Goal: Task Accomplishment & Management: Manage account settings

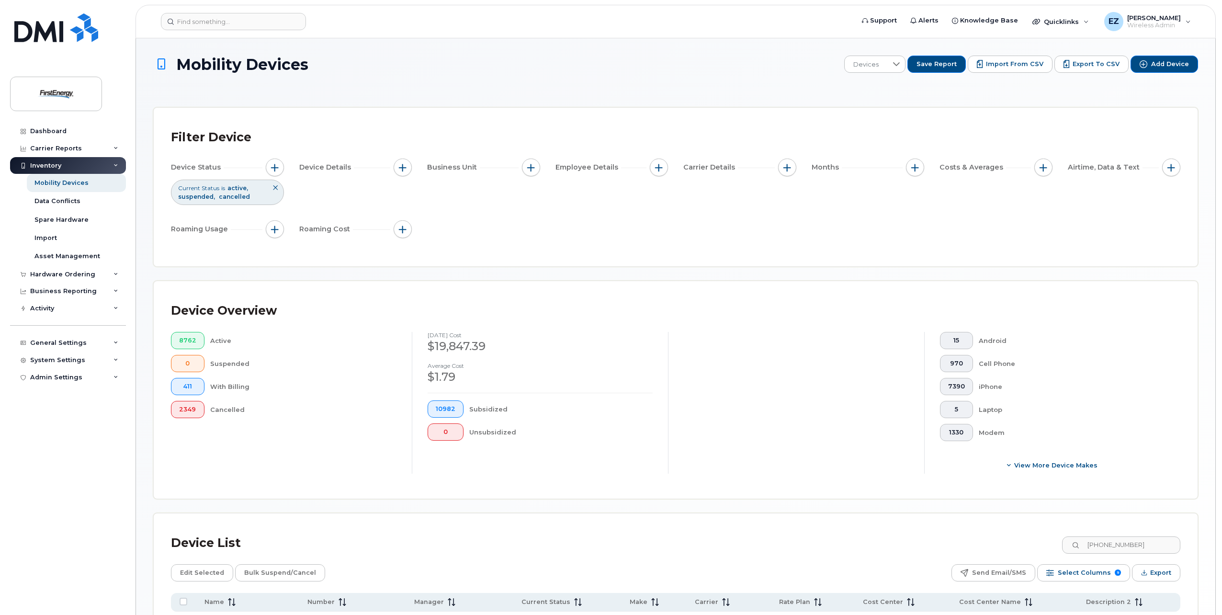
scroll to position [103, 0]
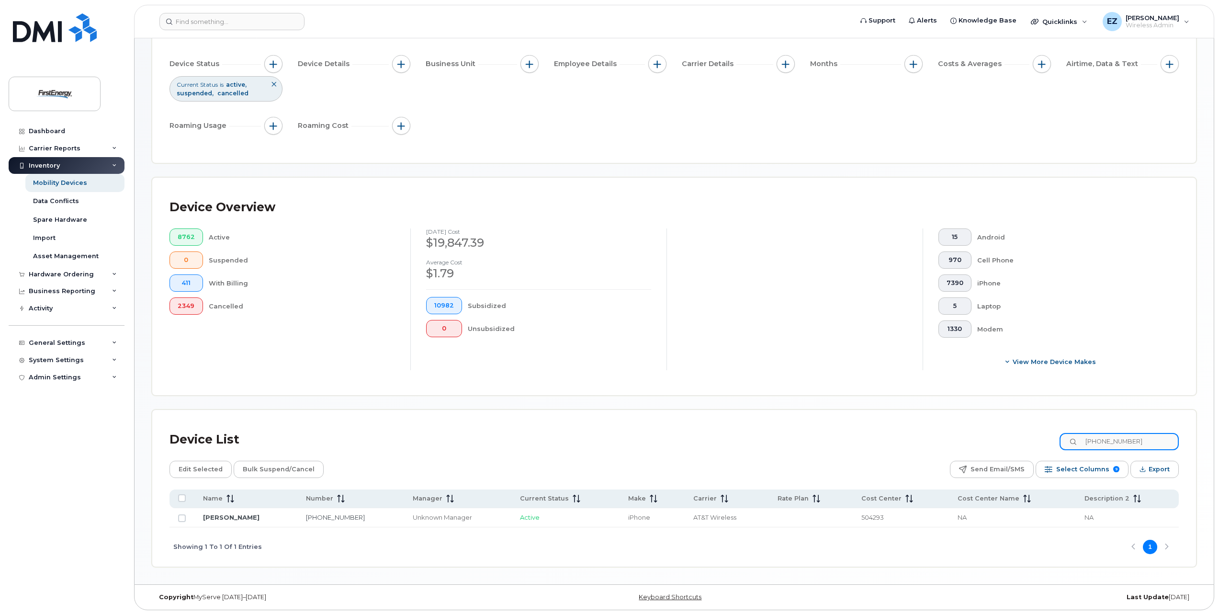
drag, startPoint x: 1147, startPoint y: 438, endPoint x: 996, endPoint y: 426, distance: 151.8
click at [1008, 428] on div "Device List [PHONE_NUMBER]" at bounding box center [673, 439] width 1009 height 25
paste input "3046922770"
type input "3046922770"
click at [180, 520] on input "Row Unselected" at bounding box center [182, 518] width 8 height 8
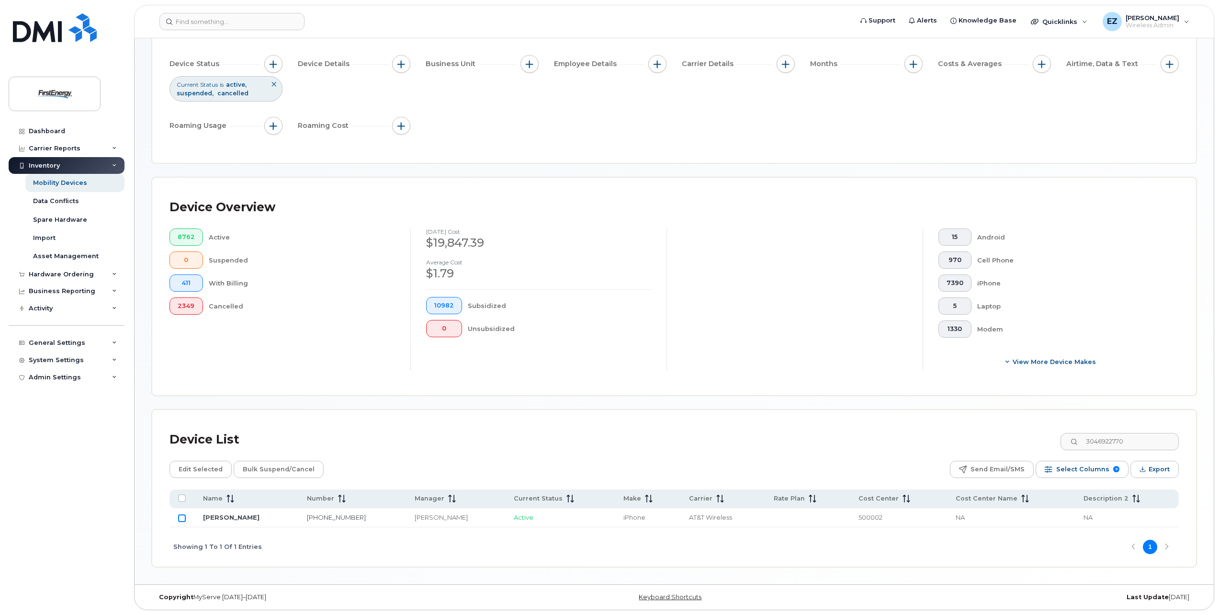
checkbox input "true"
drag, startPoint x: 996, startPoint y: 440, endPoint x: 974, endPoint y: 439, distance: 22.5
click at [974, 440] on div "Device List 3046922770" at bounding box center [673, 439] width 1009 height 25
paste input "302124418"
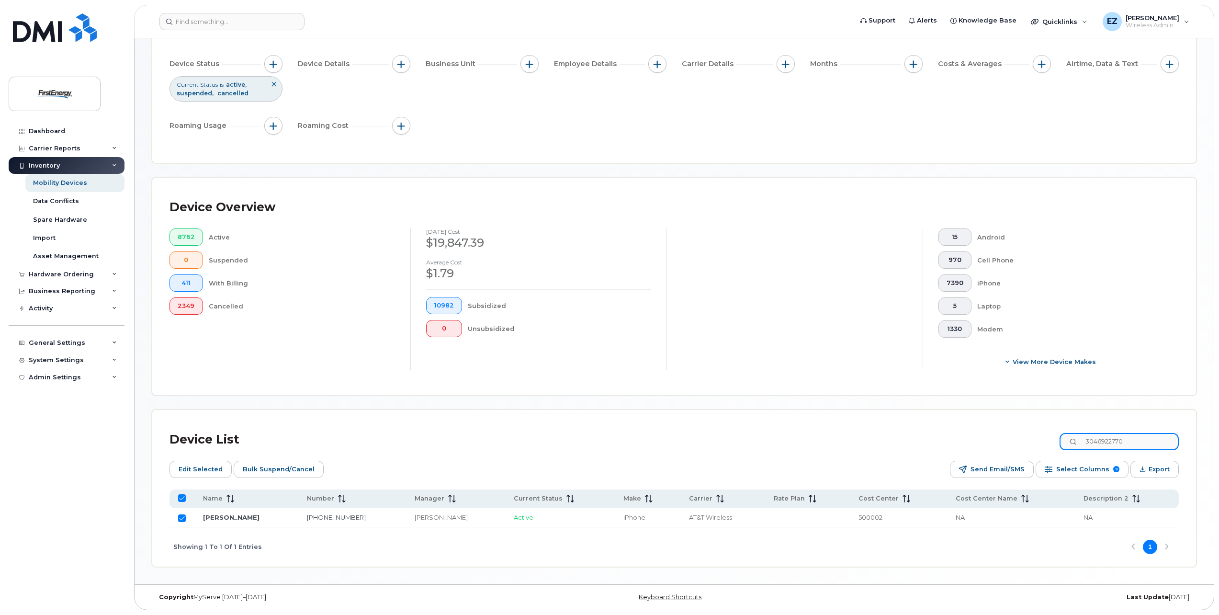
type input "3302124418"
checkbox input "false"
type input "3302124418"
click at [185, 517] on input "Row Unselected" at bounding box center [182, 518] width 8 height 8
checkbox input "true"
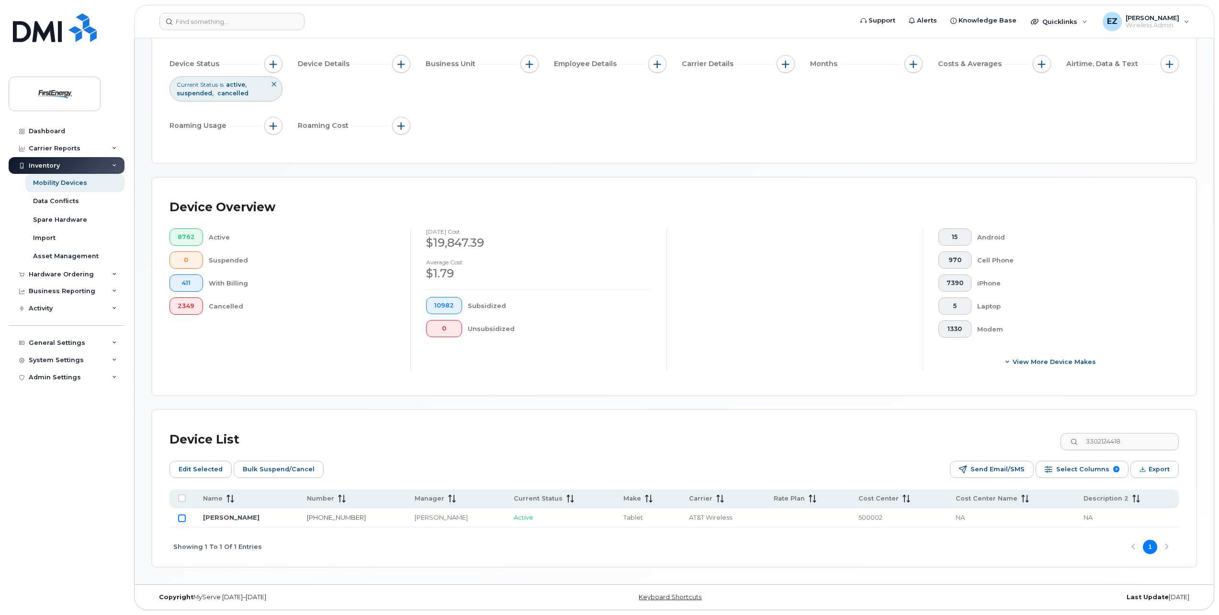
checkbox input "true"
click at [1000, 445] on div "Device List 3302124418" at bounding box center [673, 439] width 1009 height 25
paste input "8037074"
type input "3308037074"
checkbox input "false"
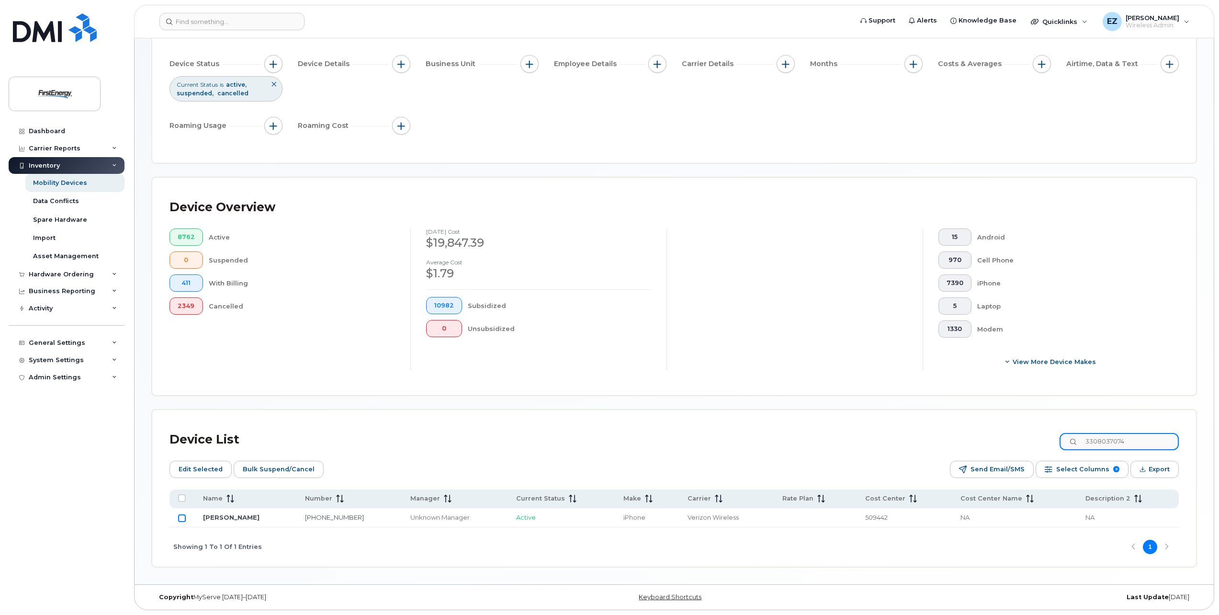
type input "3308037074"
click at [182, 520] on input "Row Unselected" at bounding box center [182, 518] width 8 height 8
checkbox input "true"
drag, startPoint x: 1151, startPoint y: 441, endPoint x: 956, endPoint y: 439, distance: 194.8
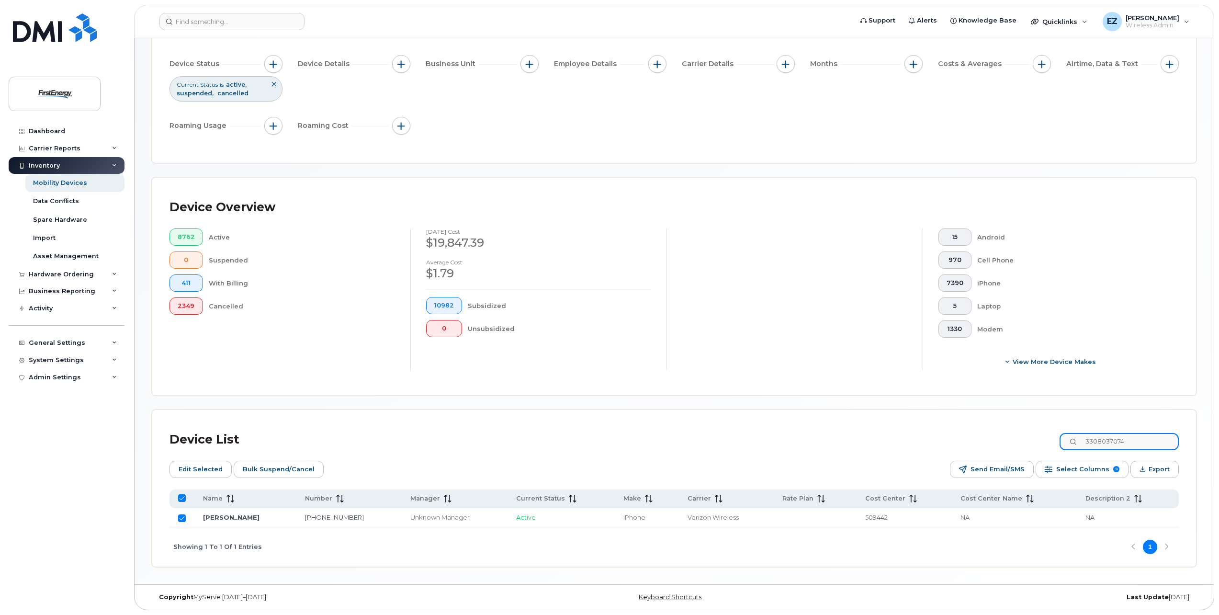
click at [956, 439] on div "Device List 3308037074" at bounding box center [673, 439] width 1009 height 25
paste input "6904247"
type input "3306904247"
checkbox input "false"
type input "3306904247"
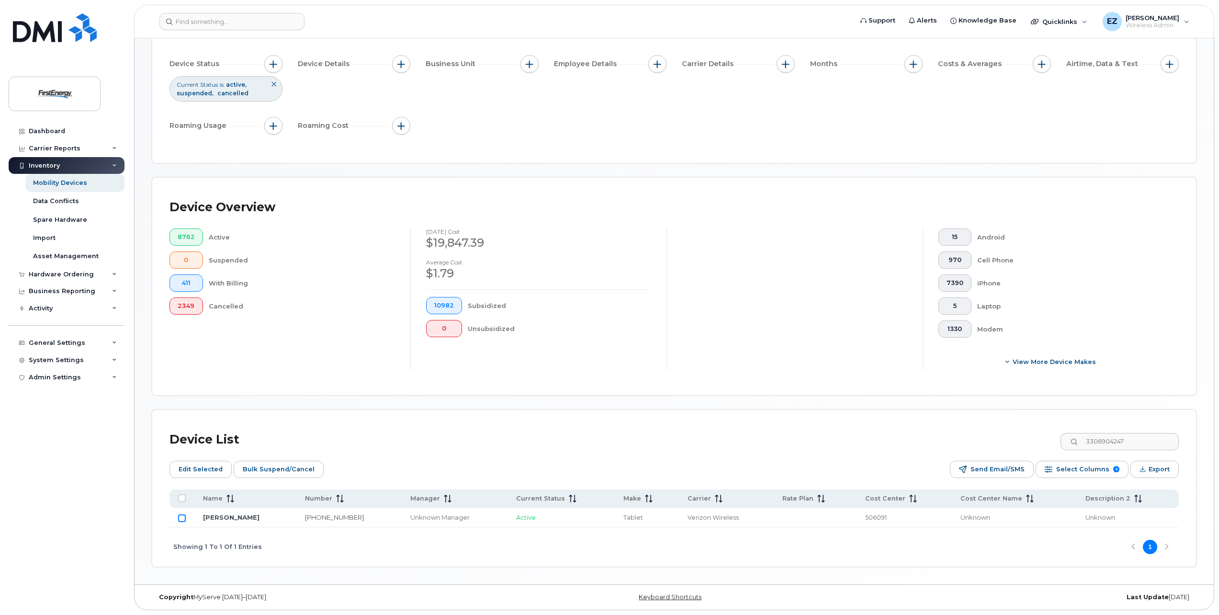
click at [182, 520] on input "Row Unselected" at bounding box center [182, 518] width 8 height 8
checkbox input "true"
drag, startPoint x: 1000, startPoint y: 432, endPoint x: 989, endPoint y: 428, distance: 11.7
click at [990, 430] on div "Device List 3306904247" at bounding box center [673, 439] width 1009 height 25
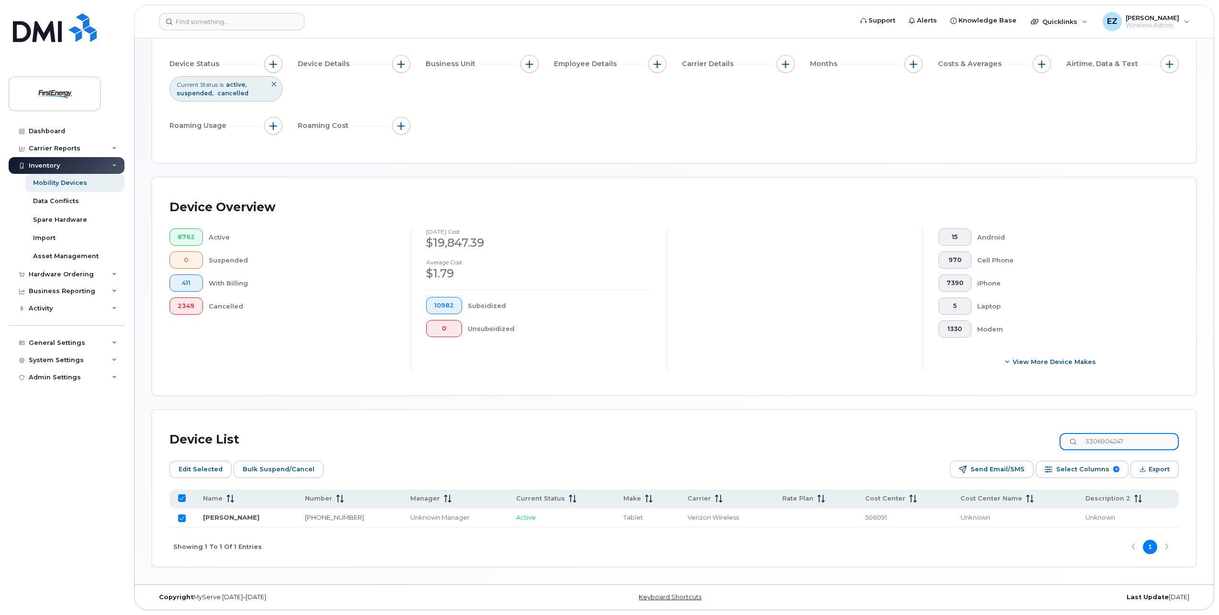
paste input "7246100049"
type input "7246100049"
checkbox input "false"
type input "7246100049"
click at [183, 516] on input "Row Unselected" at bounding box center [182, 518] width 8 height 8
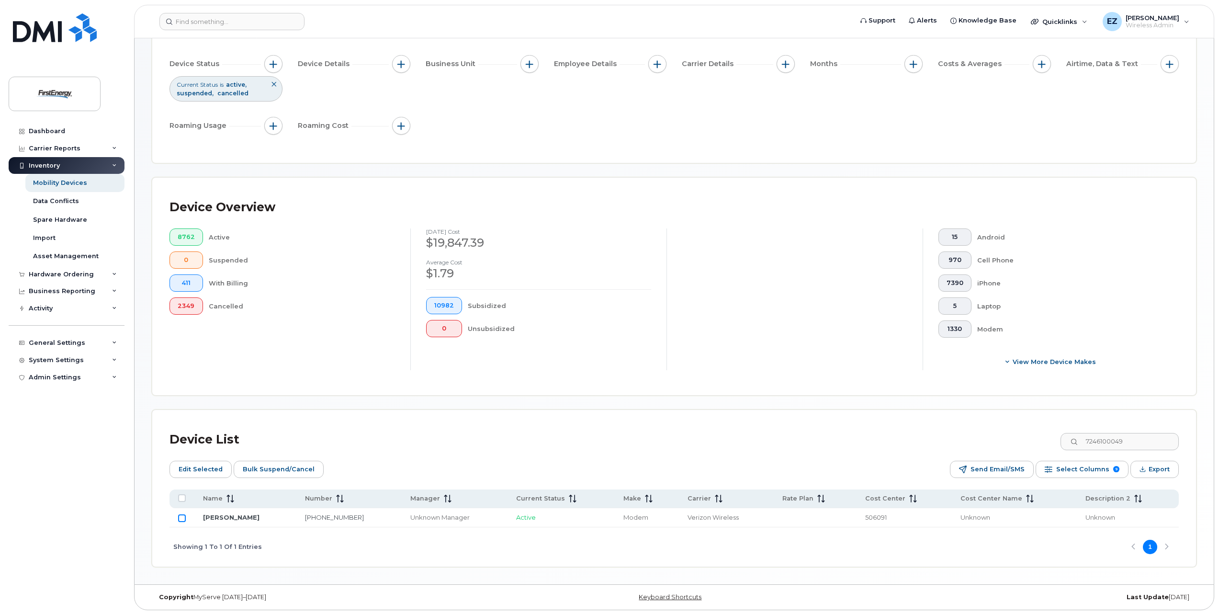
checkbox input "true"
click at [269, 468] on span "Bulk Suspend/Cancel" at bounding box center [279, 469] width 72 height 14
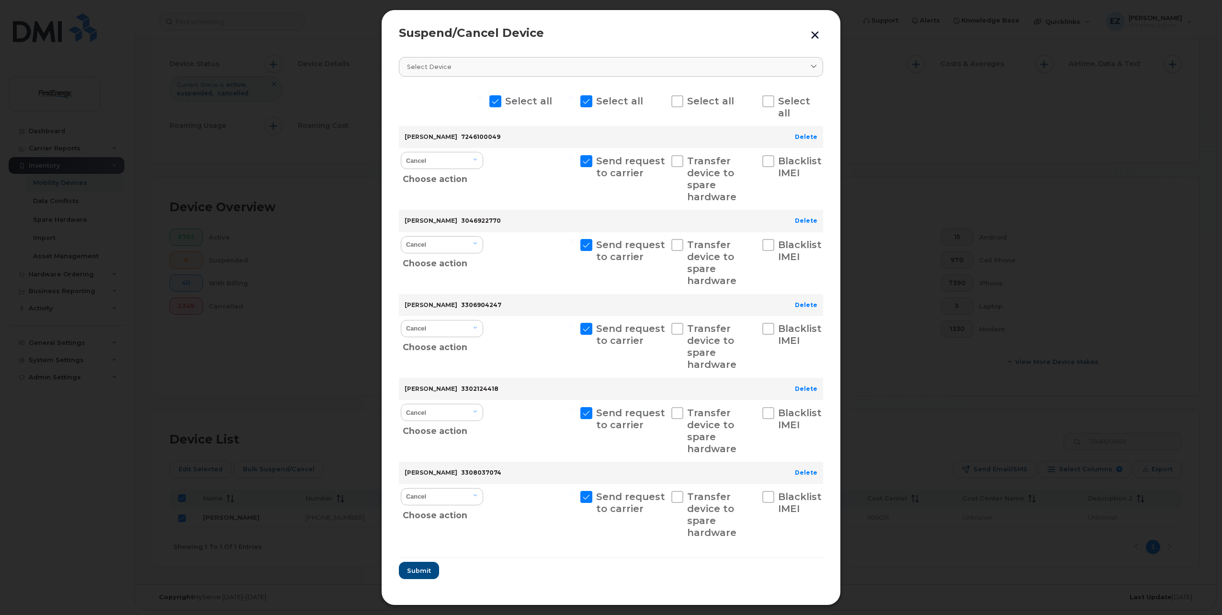
scroll to position [12, 0]
click at [415, 569] on span "Submit" at bounding box center [418, 570] width 24 height 9
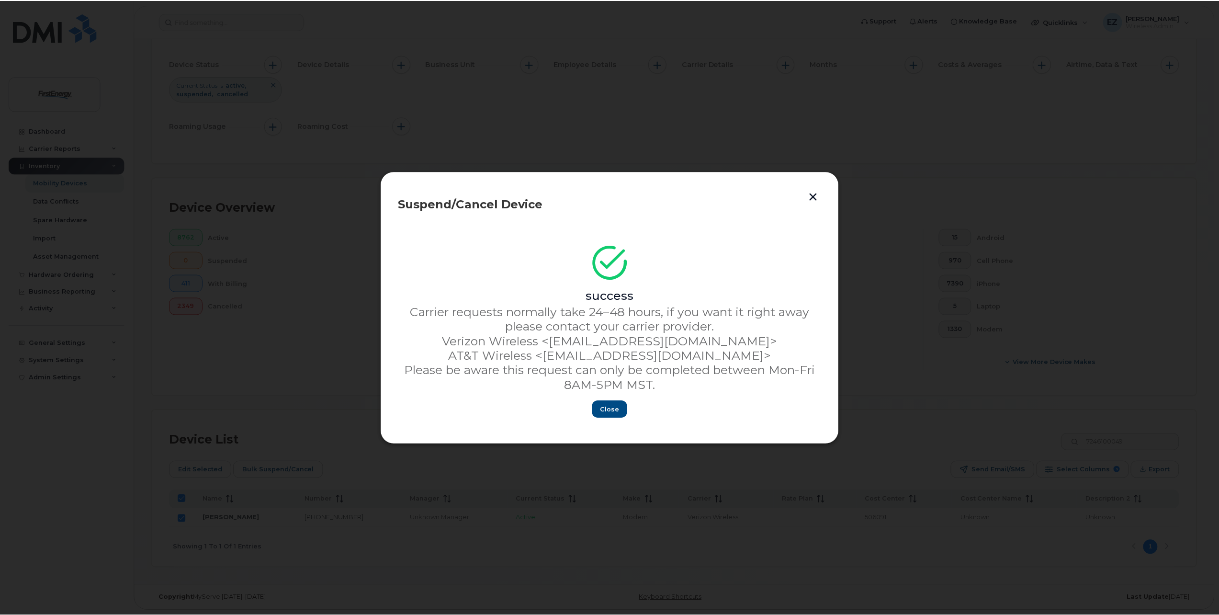
scroll to position [0, 0]
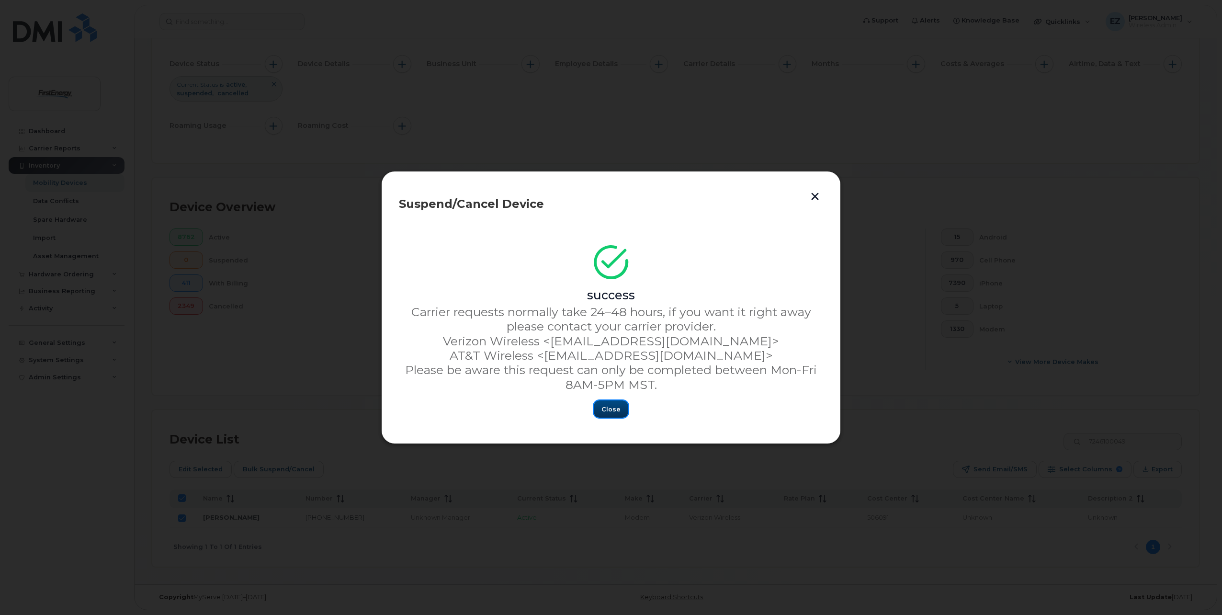
click at [611, 409] on span "Close" at bounding box center [610, 408] width 19 height 9
